Goal: Find contact information: Find contact information

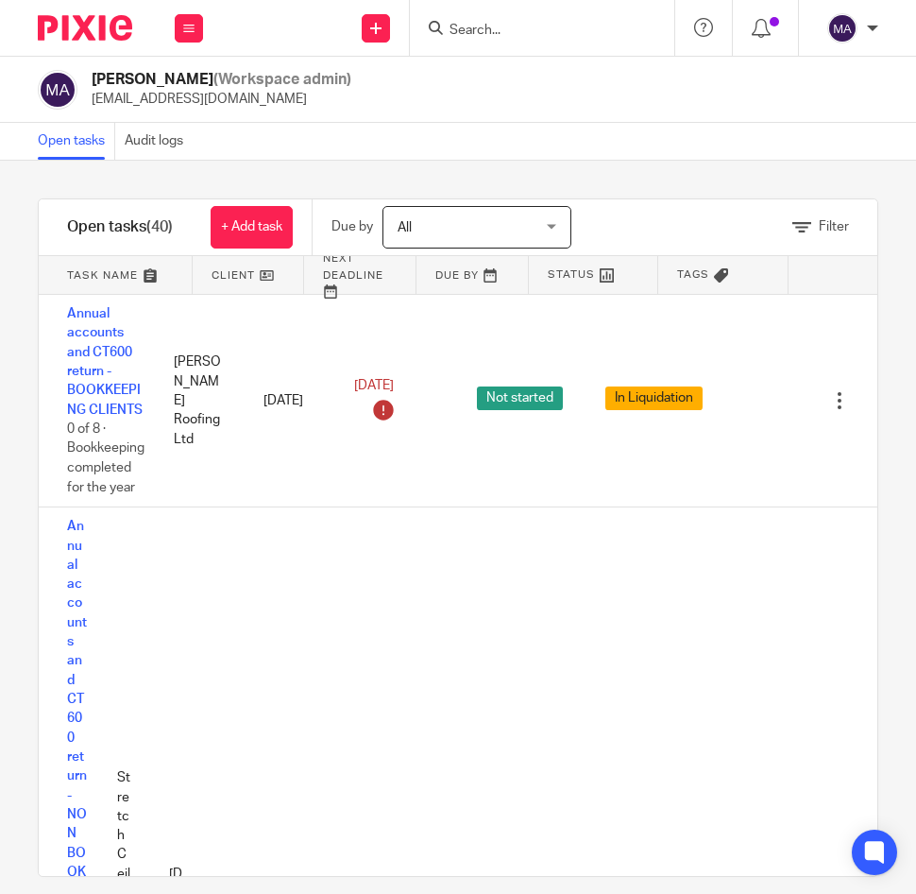
scroll to position [2154, 0]
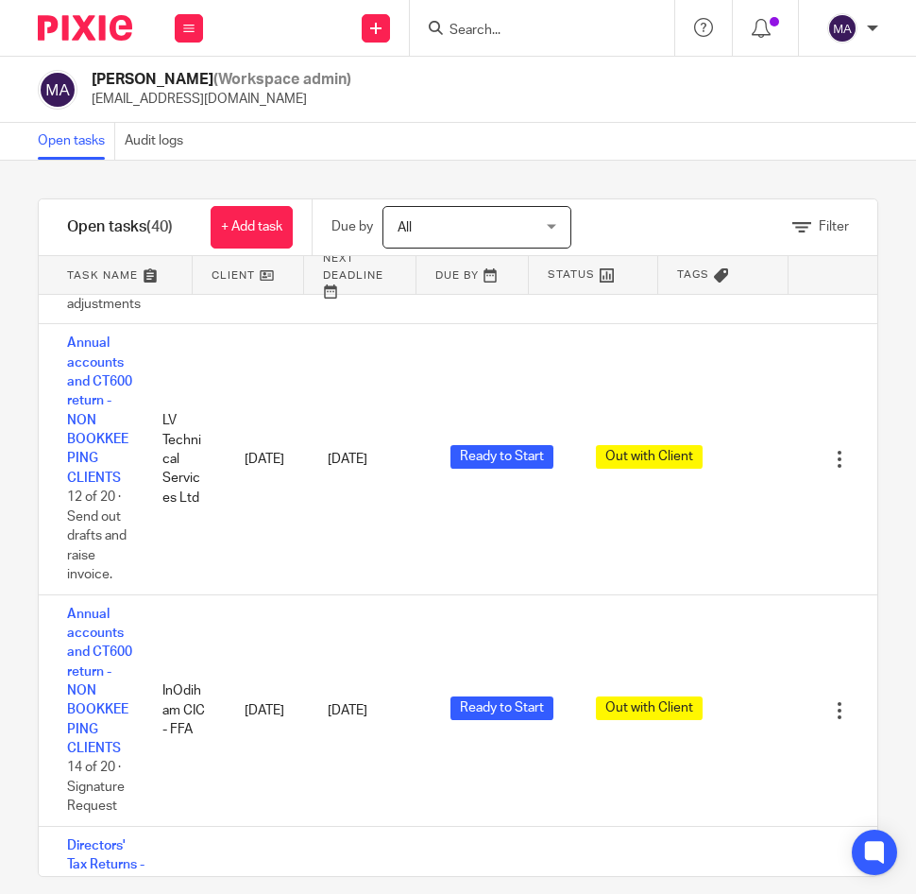
click at [470, 23] on input "Search" at bounding box center [533, 31] width 170 height 17
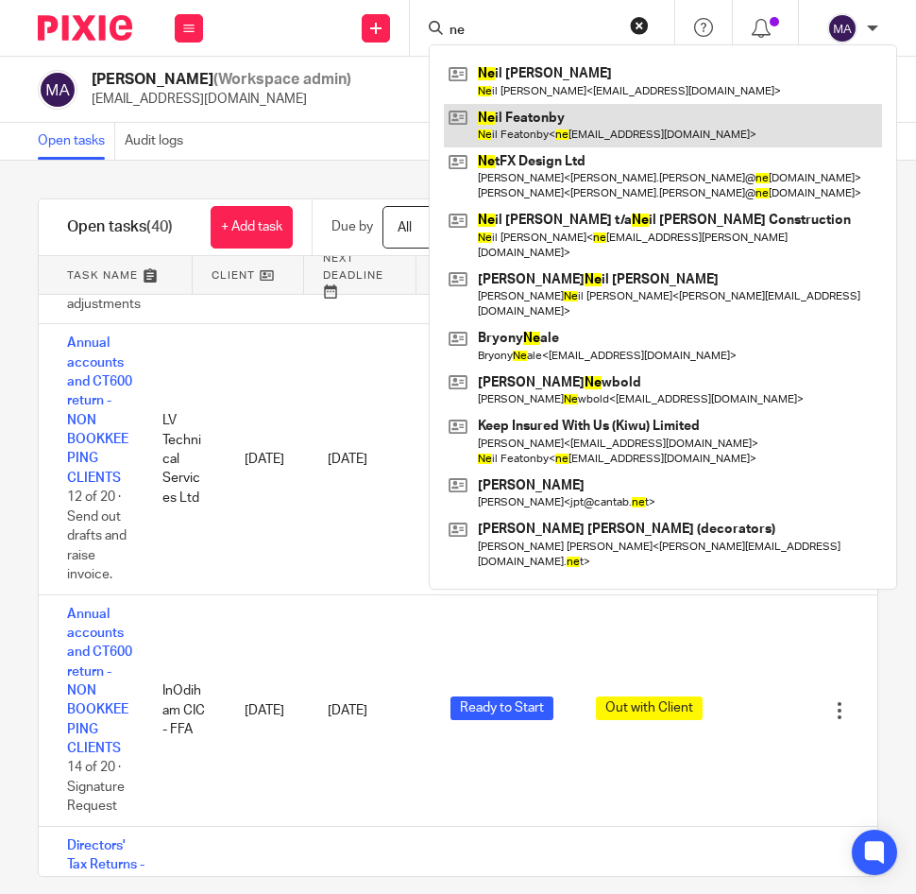
type input "ne"
click at [496, 122] on link at bounding box center [663, 125] width 438 height 43
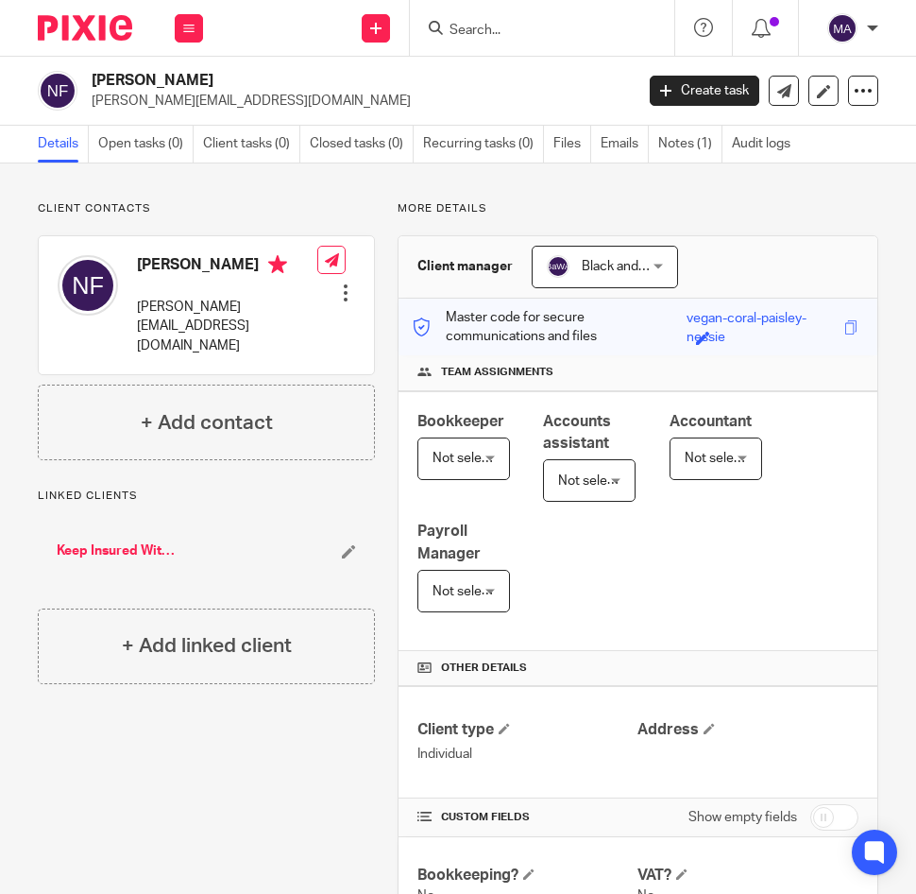
click at [133, 541] on link "Keep Insured With Us (Kiwu) Limited" at bounding box center [117, 550] width 120 height 19
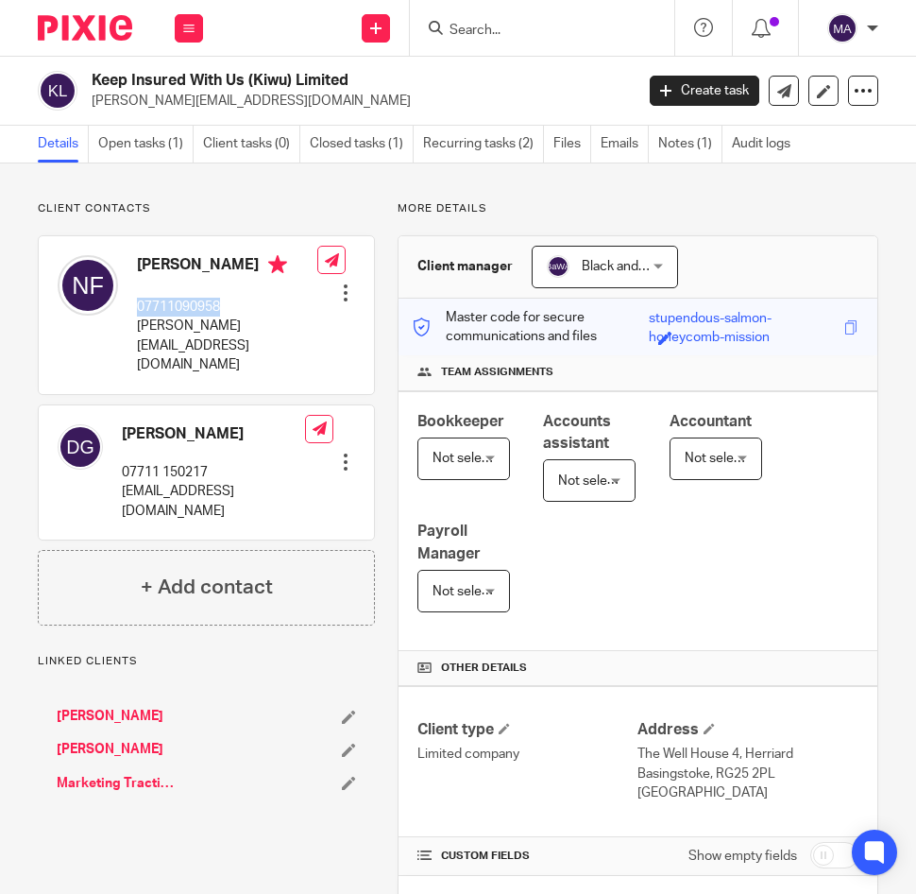
drag, startPoint x: 240, startPoint y: 315, endPoint x: 137, endPoint y: 308, distance: 103.2
click at [137, 308] on p "07711090958" at bounding box center [227, 307] width 180 height 19
copy p "07711090958"
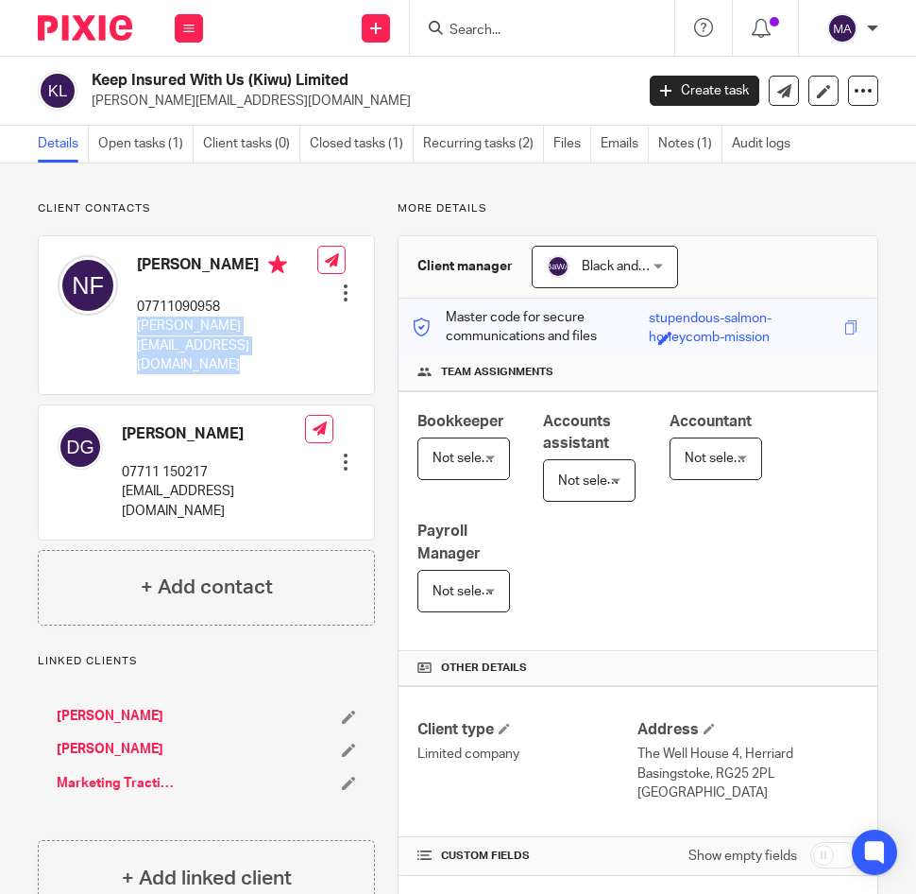
drag, startPoint x: 299, startPoint y: 331, endPoint x: 138, endPoint y: 332, distance: 161.5
click at [138, 332] on div "Neil Featonby 07711090958 neil.featonby@gmail.com Edit contact Create client fr…" at bounding box center [206, 314] width 335 height 157
copy div "neil.featonby@gmail.com"
